Goal: Task Accomplishment & Management: Manage account settings

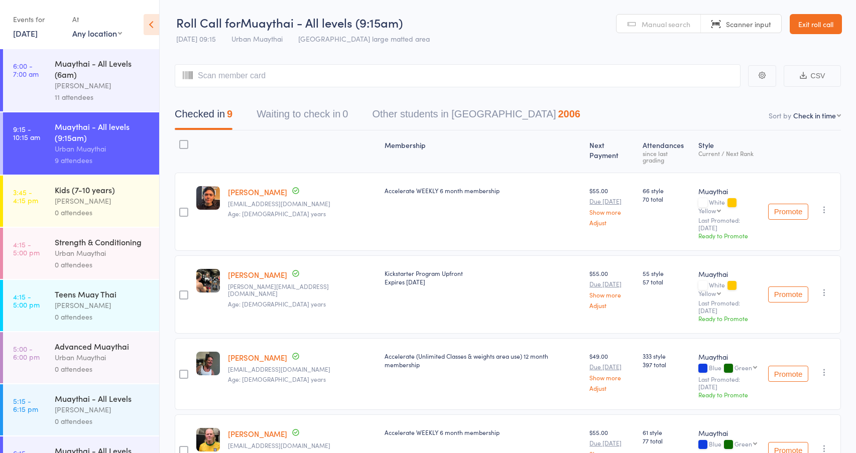
click at [824, 20] on link "Exit roll call" at bounding box center [816, 24] width 52 height 20
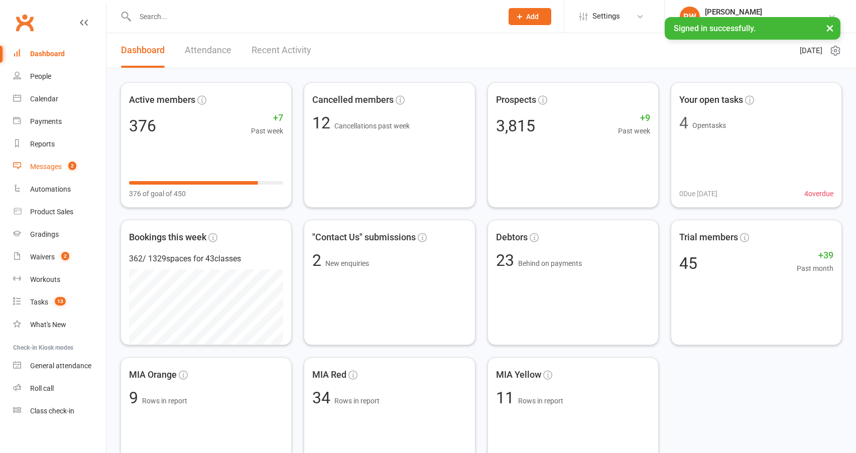
click at [56, 164] on div "Messages" at bounding box center [46, 167] width 32 height 8
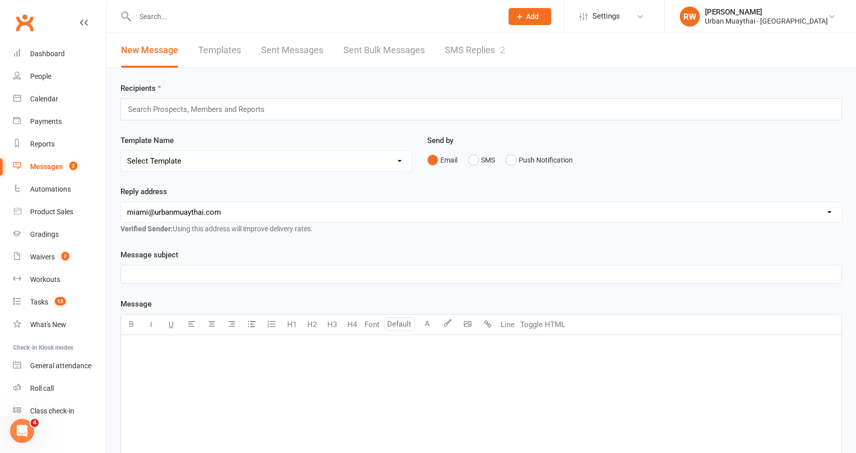
click at [478, 47] on link "SMS Replies 2" at bounding box center [475, 50] width 60 height 35
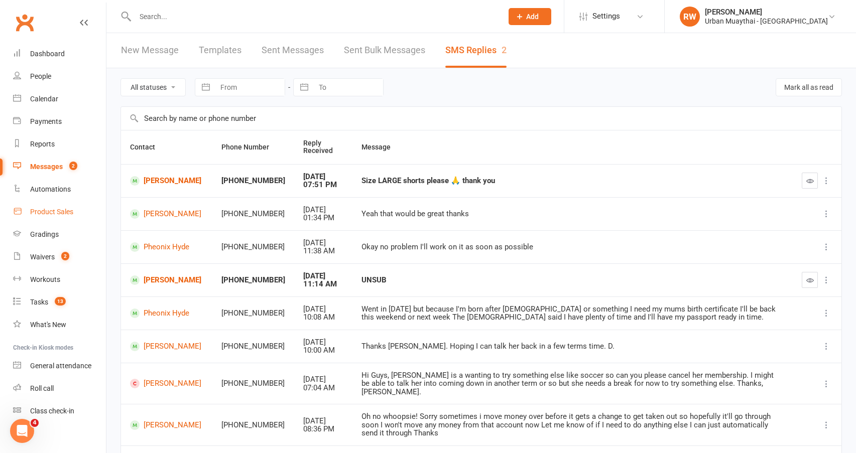
click at [65, 212] on div "Product Sales" at bounding box center [51, 212] width 43 height 8
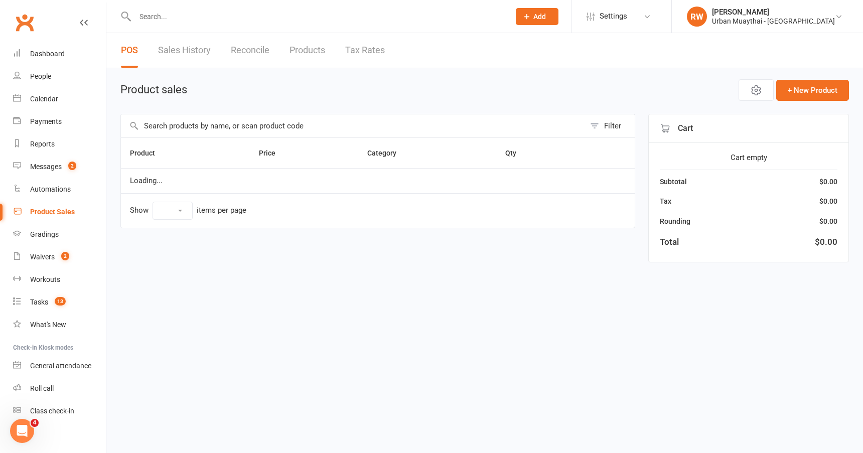
select select "10"
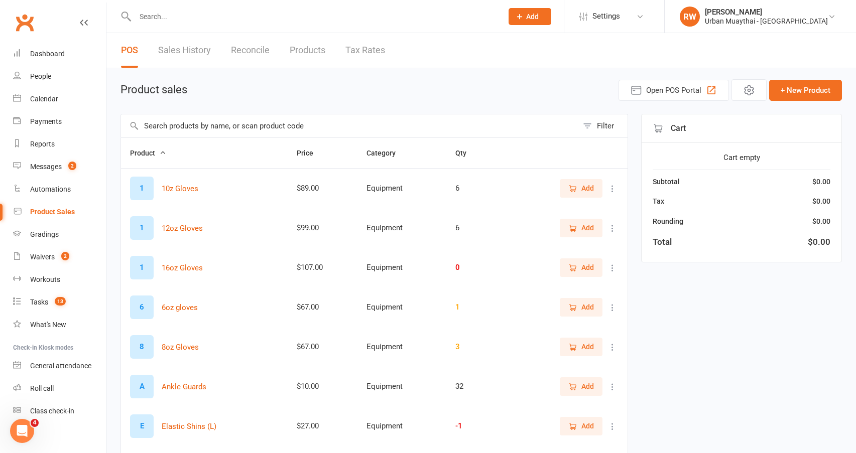
click at [245, 128] on input "text" at bounding box center [349, 125] width 457 height 23
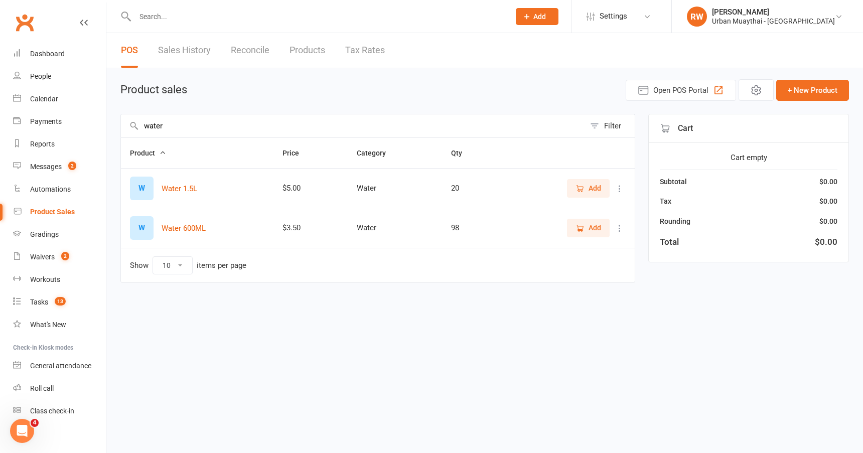
type input "water"
click at [594, 186] on span "Add" at bounding box center [595, 188] width 13 height 11
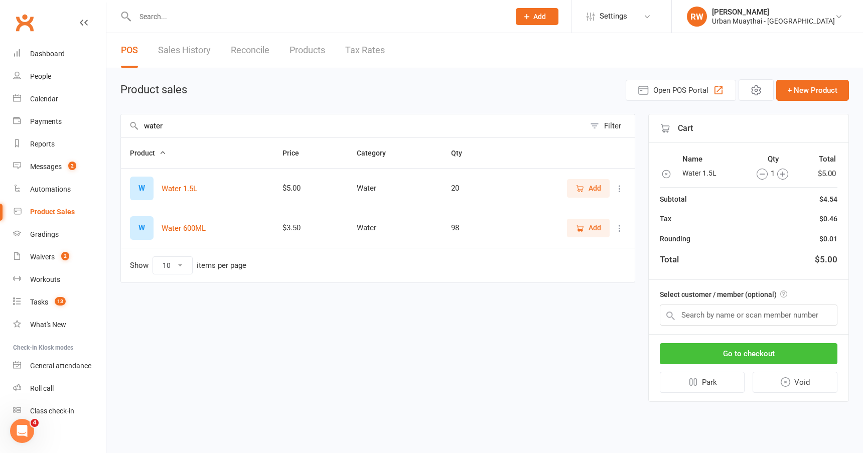
click at [700, 354] on button "Go to checkout" at bounding box center [749, 353] width 178 height 21
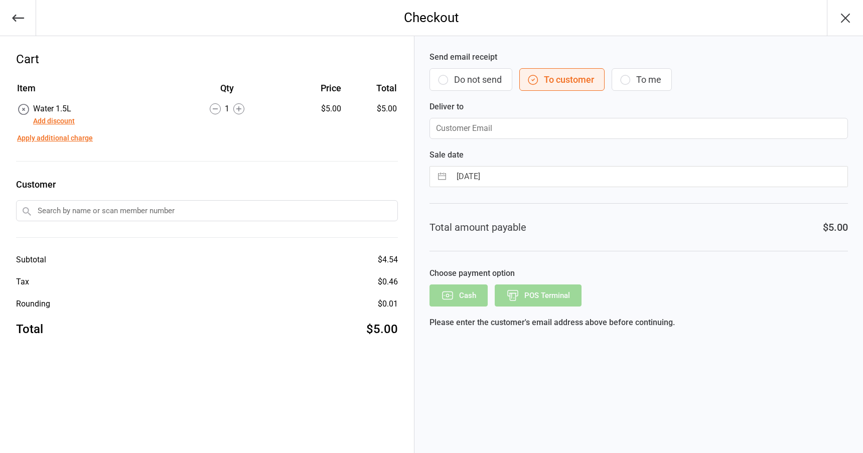
click at [467, 77] on button "Do not send" at bounding box center [471, 79] width 83 height 23
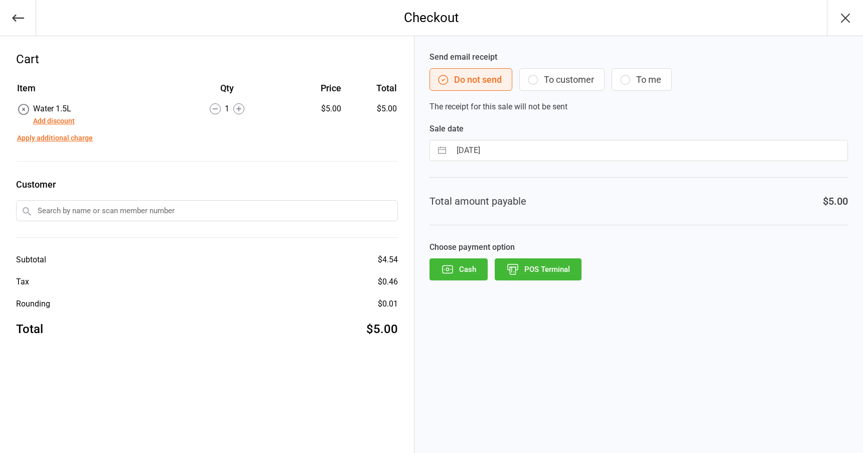
click at [541, 265] on button "POS Terminal" at bounding box center [538, 270] width 87 height 22
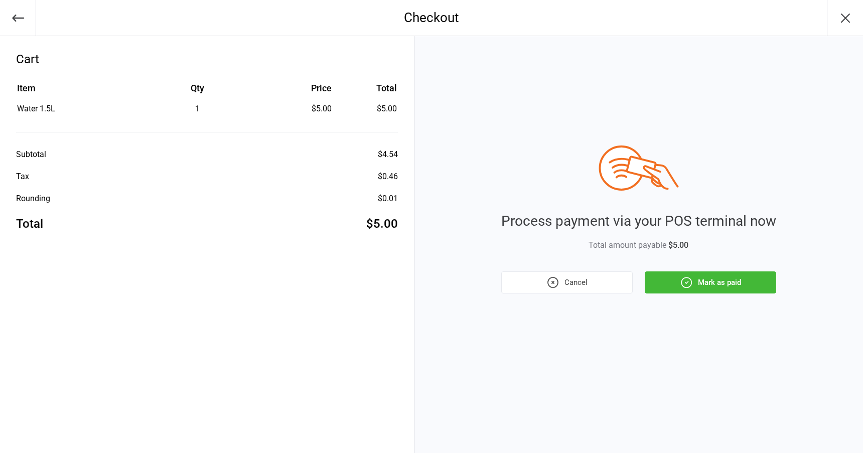
click at [736, 277] on button "Mark as paid" at bounding box center [711, 283] width 132 height 22
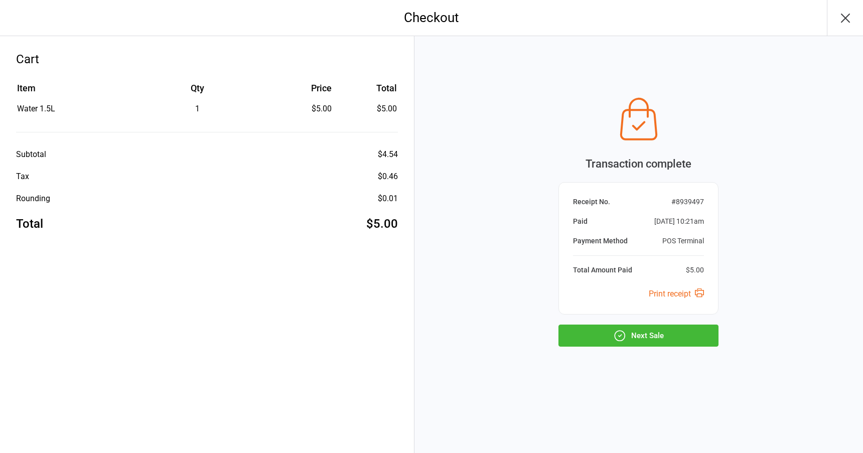
click at [676, 329] on button "Next Sale" at bounding box center [639, 336] width 160 height 22
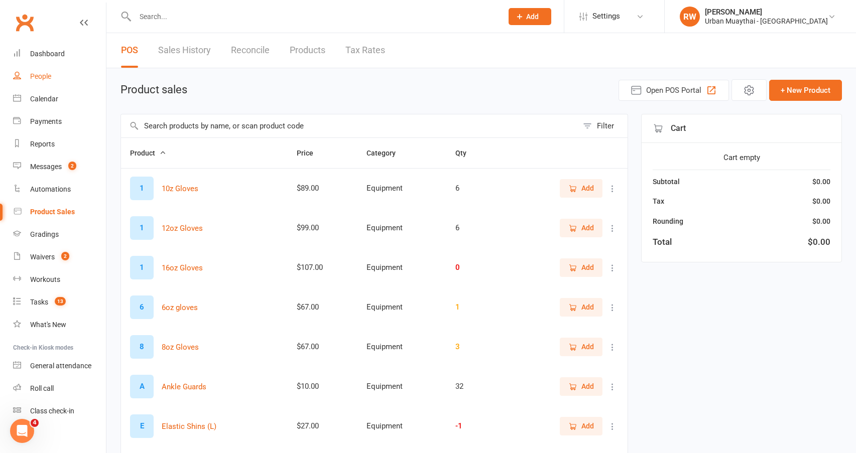
click at [46, 73] on div "People" at bounding box center [40, 76] width 21 height 8
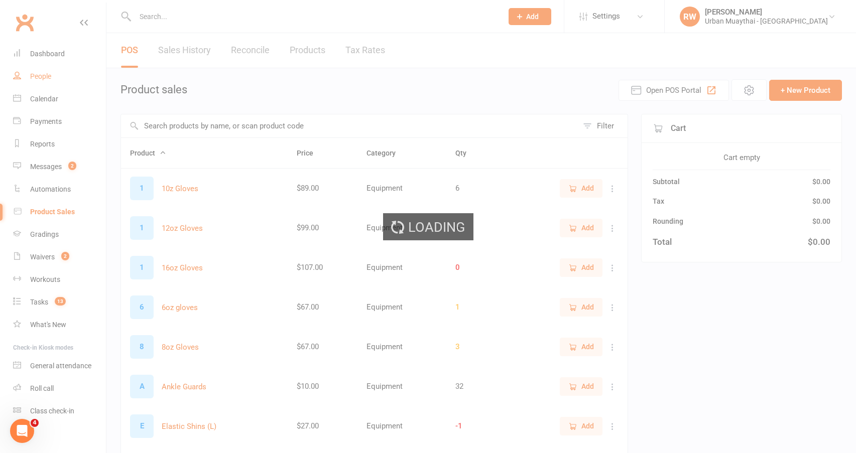
select select "50"
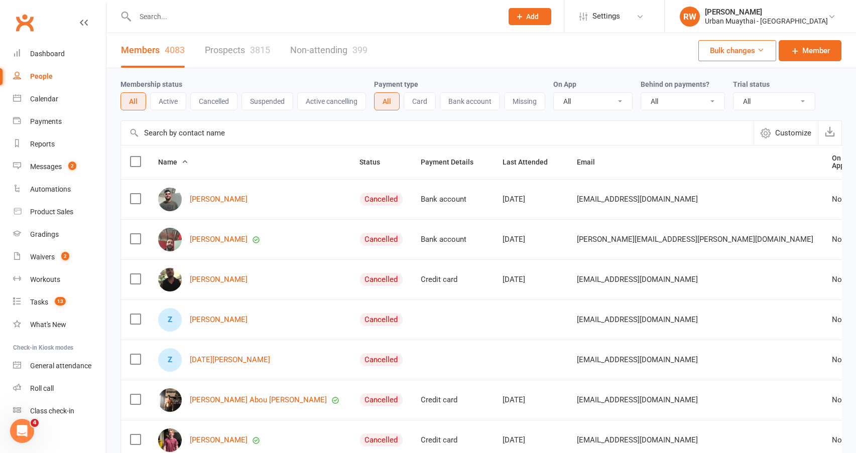
click at [235, 51] on link "Prospects 3815" at bounding box center [237, 50] width 65 height 35
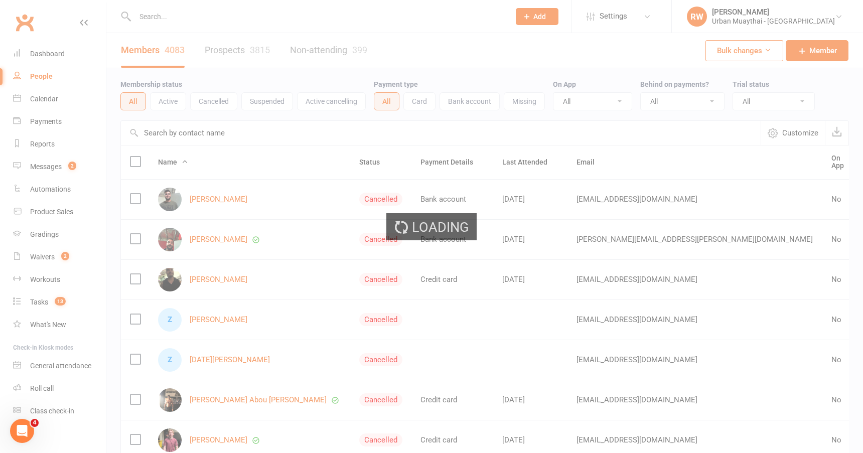
select select "100"
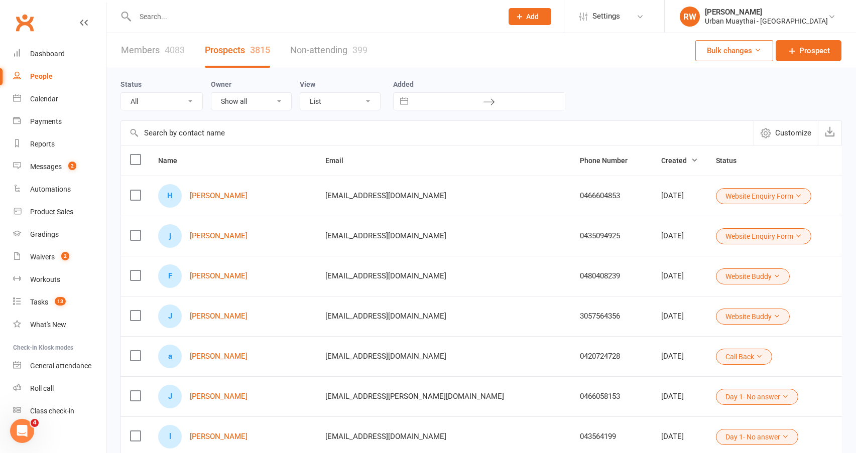
click at [142, 17] on input "text" at bounding box center [313, 17] width 363 height 14
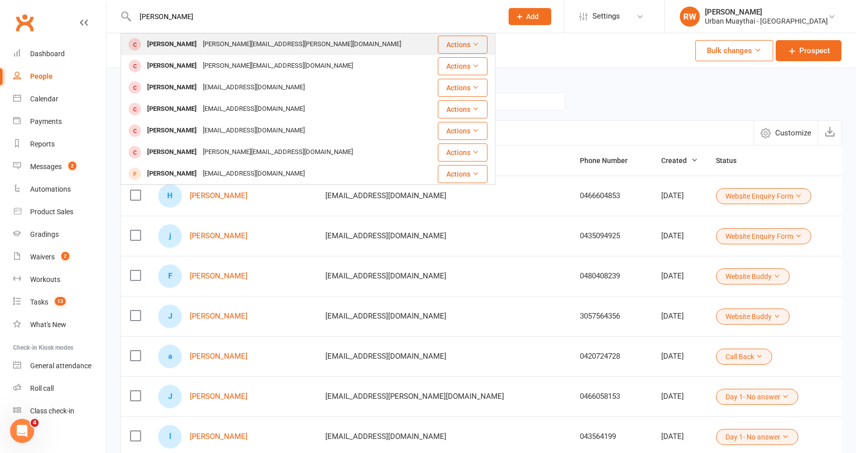
type input "aaron"
click at [159, 41] on div "Aaron Hall" at bounding box center [172, 44] width 56 height 15
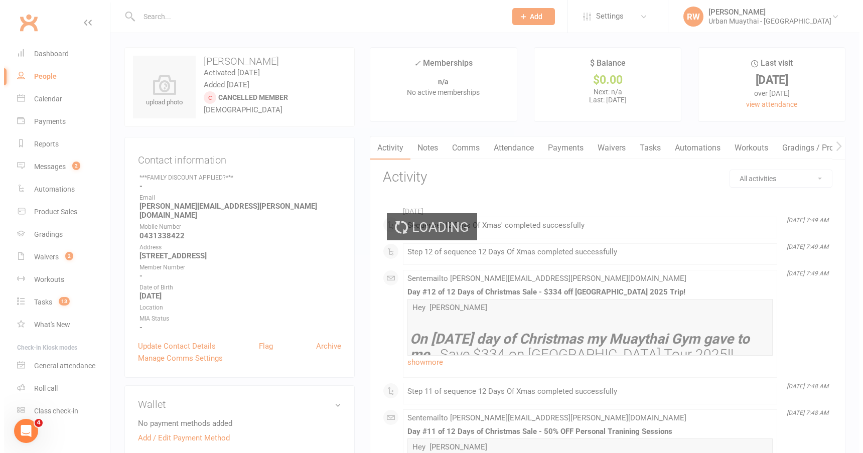
select select "100"
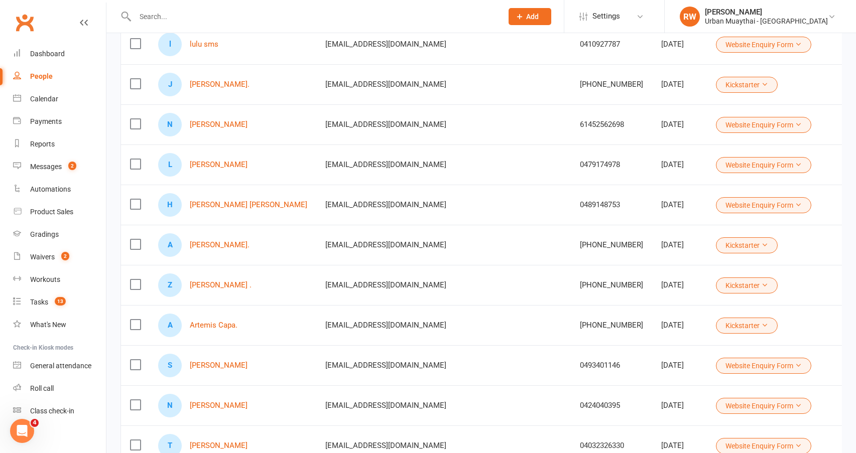
scroll to position [753, 0]
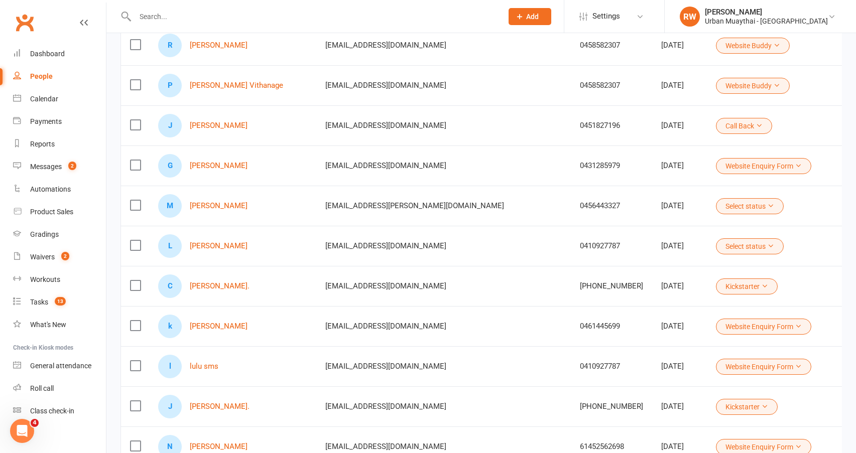
click at [158, 17] on input "text" at bounding box center [313, 17] width 363 height 14
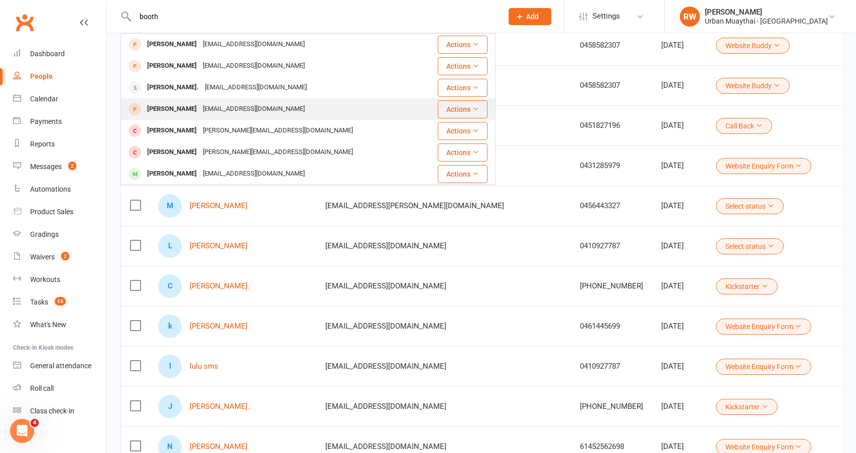
type input "booth"
click at [210, 108] on div "aaronbooth1679@gmail.com" at bounding box center [254, 109] width 108 height 15
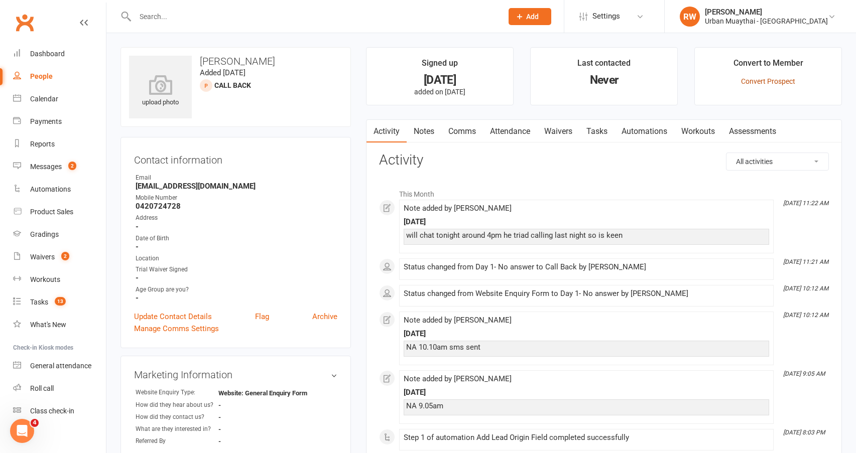
click at [750, 80] on link "Convert Prospect" at bounding box center [768, 81] width 54 height 8
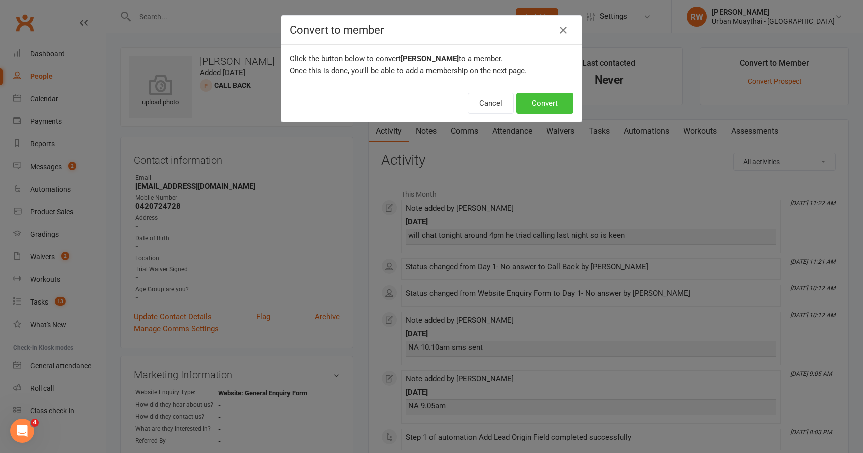
click at [541, 98] on button "Convert" at bounding box center [545, 103] width 57 height 21
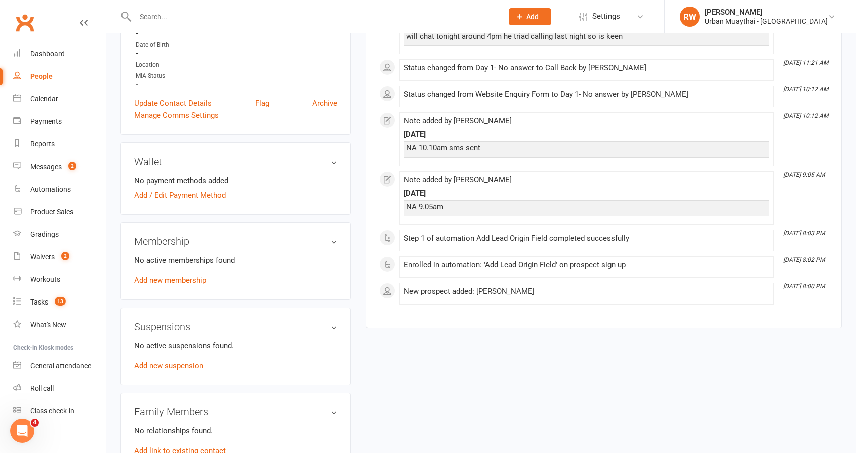
scroll to position [251, 0]
